Goal: Task Accomplishment & Management: Manage account settings

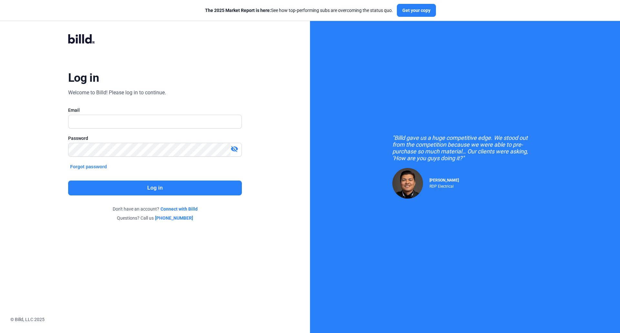
click at [0, 326] on com-1password-button at bounding box center [0, 326] width 0 height 0
click at [201, 122] on input "text" at bounding box center [154, 121] width 173 height 13
type input "[EMAIL_ADDRESS][DOMAIN_NAME]"
click at [219, 189] on button "Log in" at bounding box center [155, 187] width 174 height 15
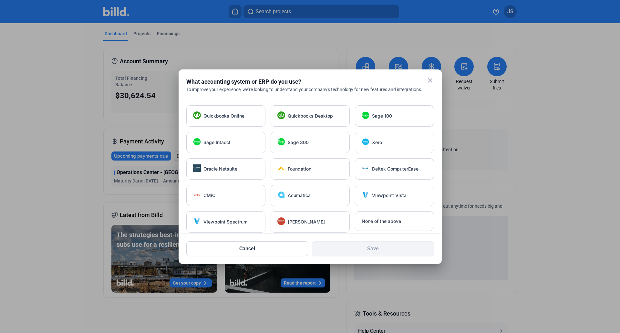
click at [429, 84] on mat-icon "close" at bounding box center [430, 80] width 8 height 8
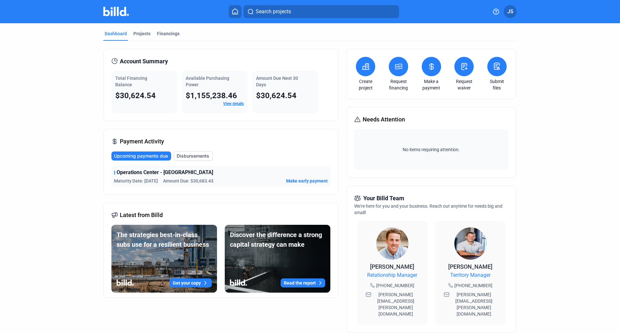
click at [314, 180] on span "Make early payment" at bounding box center [307, 181] width 42 height 6
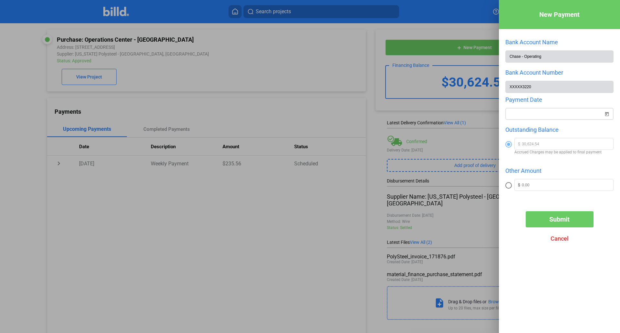
click at [607, 116] on span "Open calendar" at bounding box center [606, 109] width 15 height 15
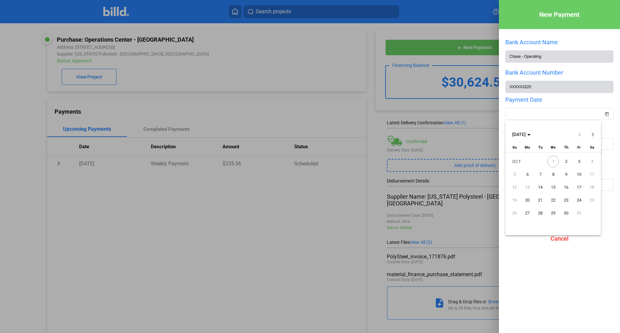
click at [564, 161] on span "2" at bounding box center [566, 162] width 12 height 12
type input "[DATE]"
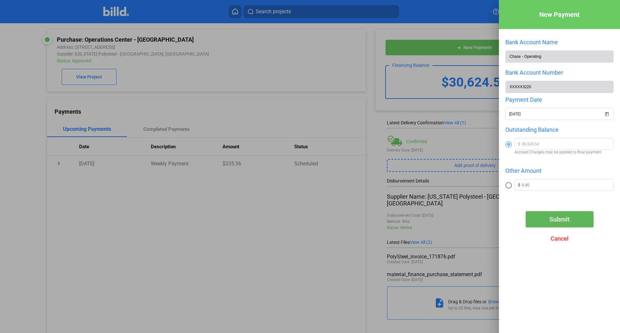
click at [550, 217] on span "Submit" at bounding box center [559, 219] width 20 height 8
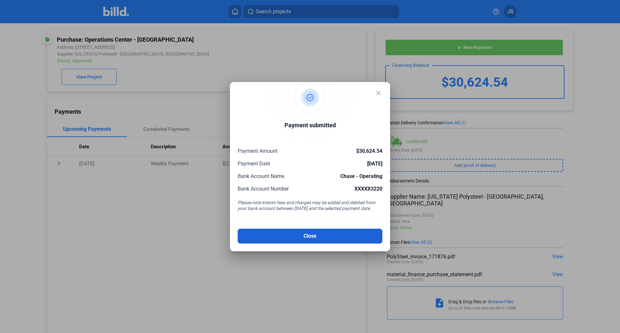
click at [355, 232] on button "Close" at bounding box center [310, 236] width 145 height 15
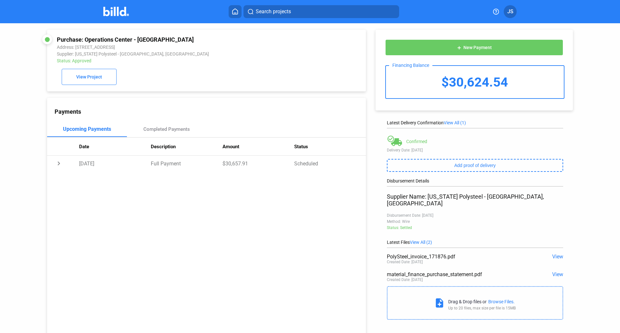
click at [34, 86] on div "Purchase: Operations Center - [GEOGRAPHIC_DATA] Address: [STREET_ADDRESS] Suppl…" at bounding box center [198, 181] width 335 height 317
